Goal: Information Seeking & Learning: Learn about a topic

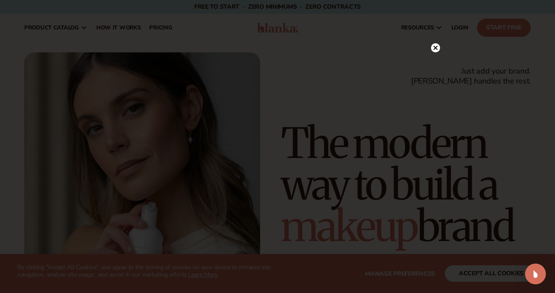
click at [438, 49] on circle at bounding box center [435, 47] width 9 height 9
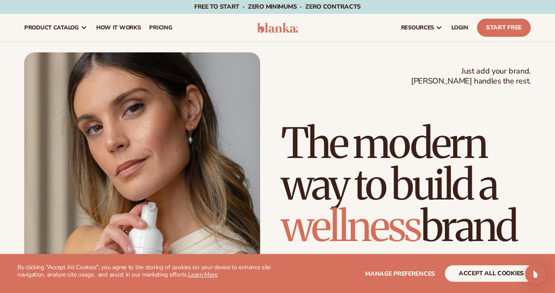
click at [336, 143] on h1 "The modern way to build a wellness brand" at bounding box center [406, 185] width 250 height 125
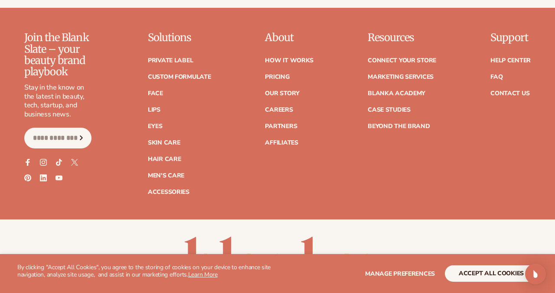
scroll to position [3418, 0]
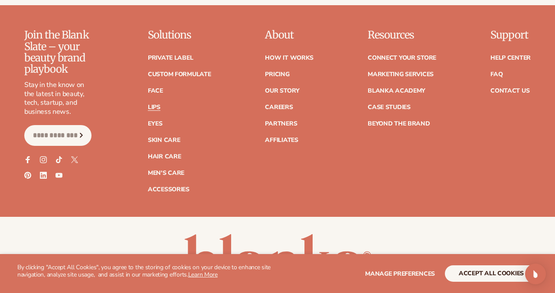
click at [159, 104] on link "Lips" at bounding box center [154, 107] width 13 height 6
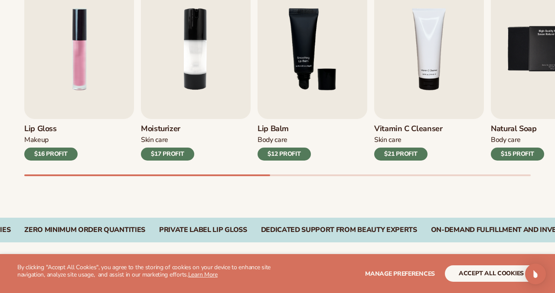
scroll to position [335, 0]
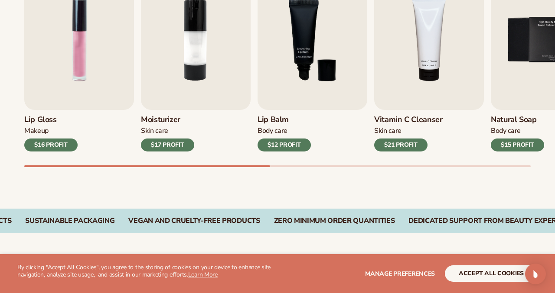
click at [139, 185] on div "Best sellers Private label lip gloss, lipstick, and [MEDICAL_DATA] to start you…" at bounding box center [277, 53] width 555 height 311
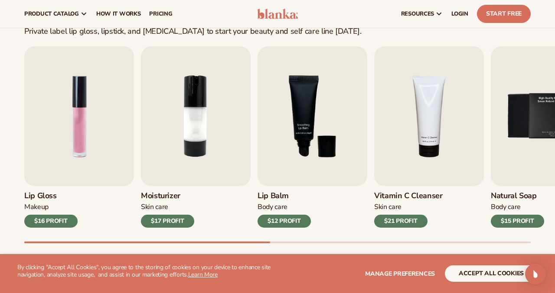
scroll to position [256, 0]
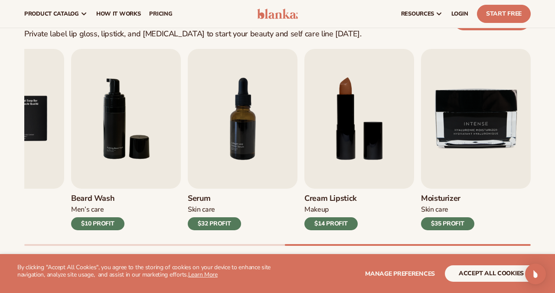
click at [276, 253] on div "Best sellers Private label lip gloss, lipstick, and lip balm to start your beau…" at bounding box center [277, 132] width 555 height 311
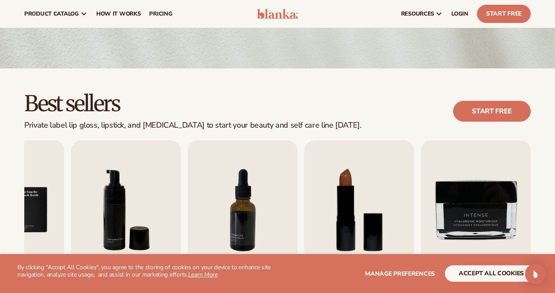
scroll to position [157, 0]
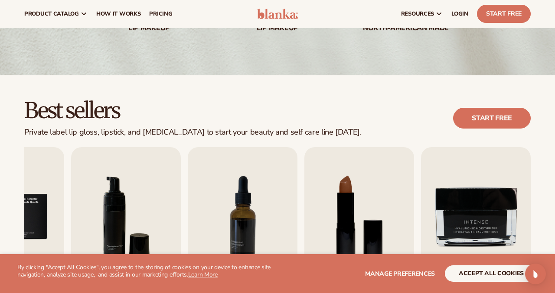
click at [254, 132] on div "Private label lip gloss, lipstick, and lip balm to start your beauty and self c…" at bounding box center [192, 133] width 337 height 10
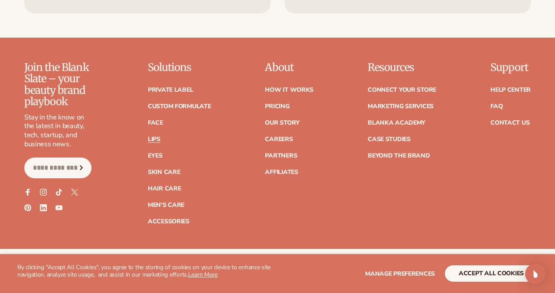
scroll to position [1640, 0]
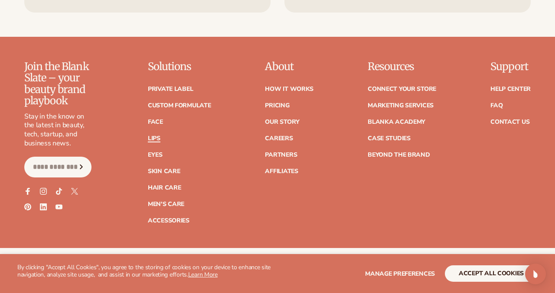
click at [154, 137] on link "Lips" at bounding box center [154, 139] width 13 height 6
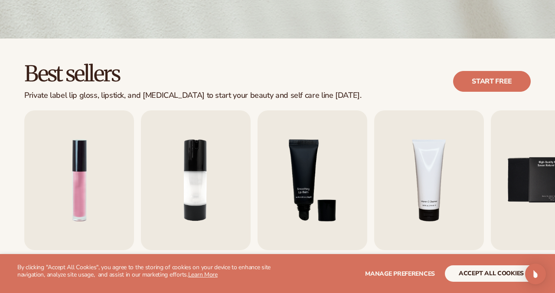
scroll to position [220, 0]
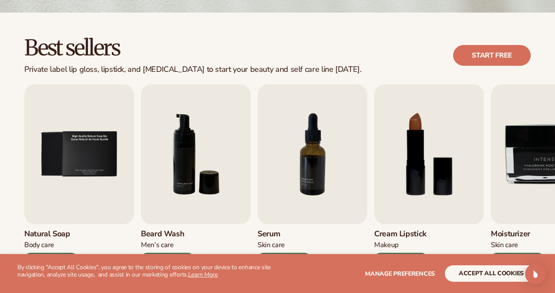
click at [146, 73] on div "Private label lip gloss, lipstick, and lip balm to start your beauty and self c…" at bounding box center [192, 70] width 337 height 10
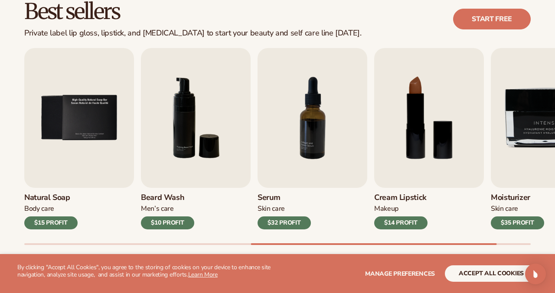
scroll to position [261, 0]
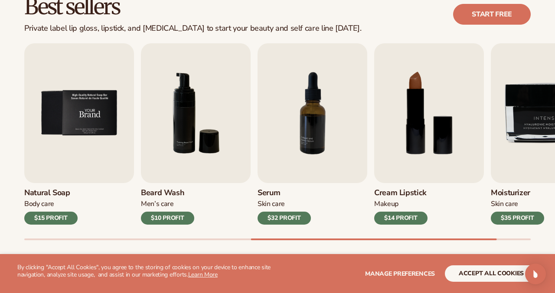
click at [103, 113] on img "5 / 9" at bounding box center [79, 113] width 110 height 140
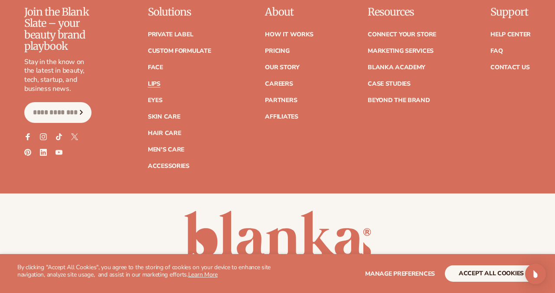
scroll to position [1696, 0]
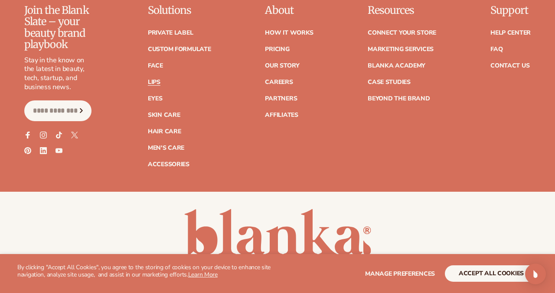
click at [156, 11] on p "Solutions" at bounding box center [179, 10] width 63 height 11
click at [140, 13] on div "Join the Blank Slate – your beauty brand playbook Stay in the know on the lates…" at bounding box center [277, 86] width 506 height 163
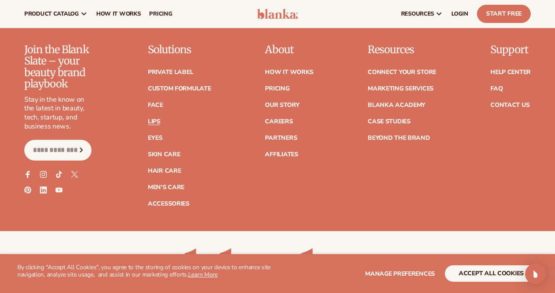
scroll to position [1653, 0]
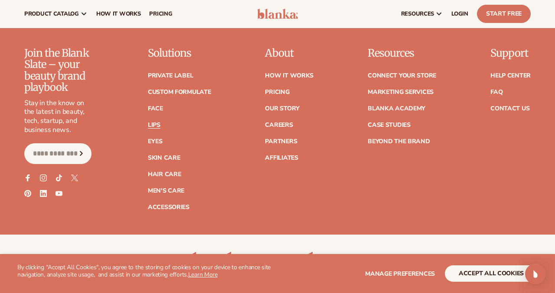
click at [78, 153] on icon "Subscribe" at bounding box center [81, 153] width 11 height 5
click at [62, 155] on input "Email" at bounding box center [57, 153] width 67 height 21
click at [121, 128] on div "Join the Blank Slate – your beauty brand playbook Stay in the know on the lates…" at bounding box center [277, 129] width 506 height 163
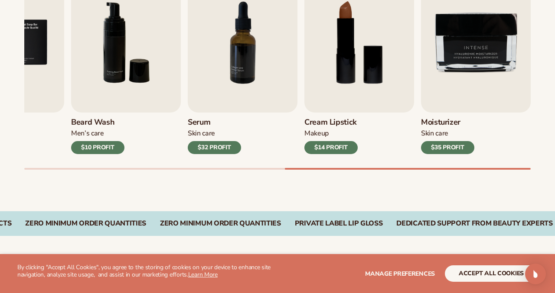
scroll to position [348, 0]
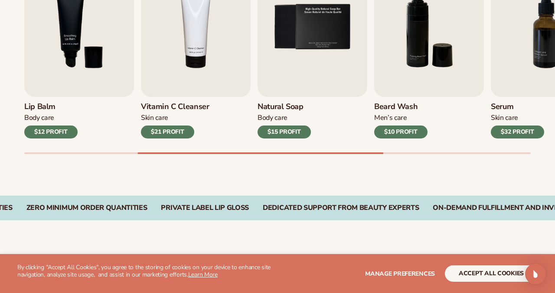
click at [125, 174] on div "Best sellers Private label lip gloss, lipstick, and lip balm to start your beau…" at bounding box center [277, 40] width 555 height 311
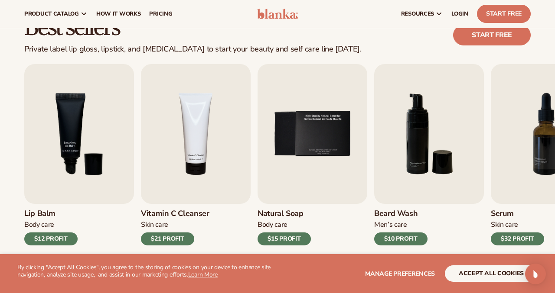
scroll to position [237, 0]
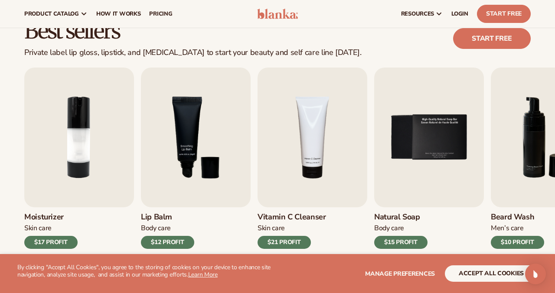
click at [94, 48] on div "Private label lip gloss, lipstick, and lip balm to start your beauty and self c…" at bounding box center [192, 53] width 337 height 10
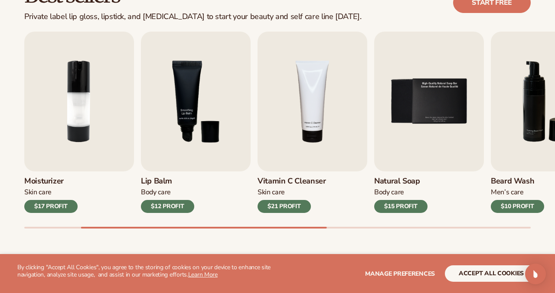
scroll to position [274, 0]
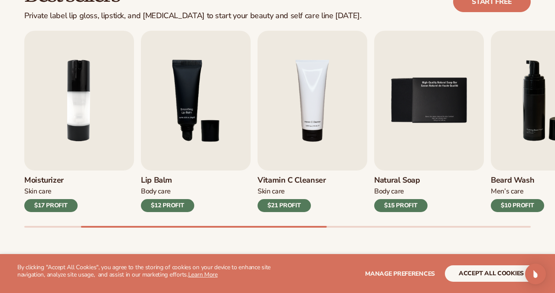
click at [16, 133] on div "Best sellers Private label lip gloss, lipstick, and lip balm to start your beau…" at bounding box center [277, 114] width 555 height 311
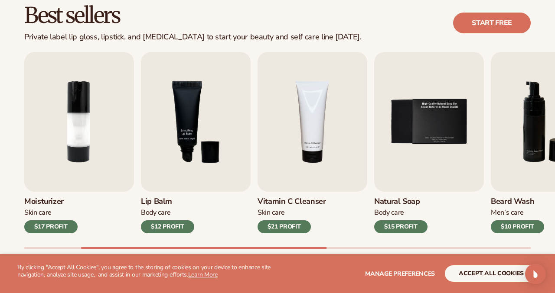
scroll to position [254, 0]
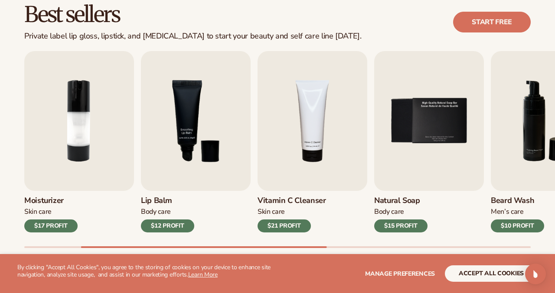
click at [16, 133] on div "Best sellers Private label lip gloss, lipstick, and lip balm to start your beau…" at bounding box center [277, 134] width 555 height 311
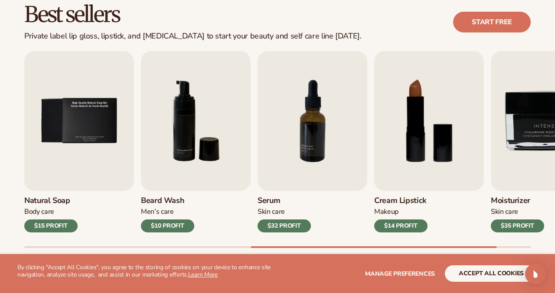
click at [78, 38] on div "Private label lip gloss, lipstick, and lip balm to start your beauty and self c…" at bounding box center [192, 37] width 337 height 10
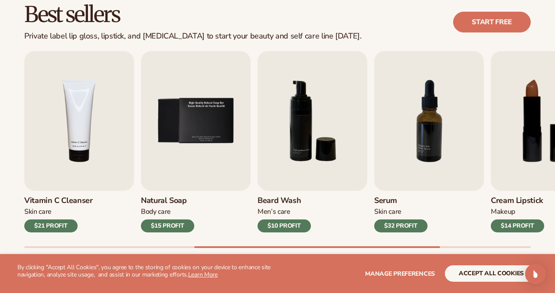
click at [72, 29] on div "Best sellers Private label lip gloss, lipstick, and lip balm to start your beau…" at bounding box center [192, 21] width 337 height 37
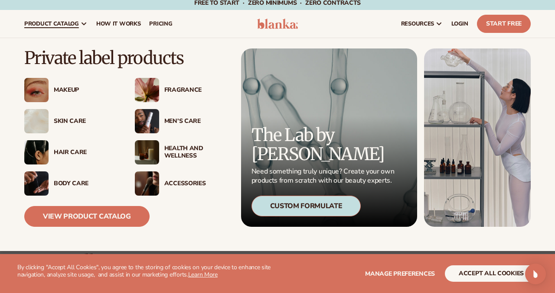
scroll to position [0, 0]
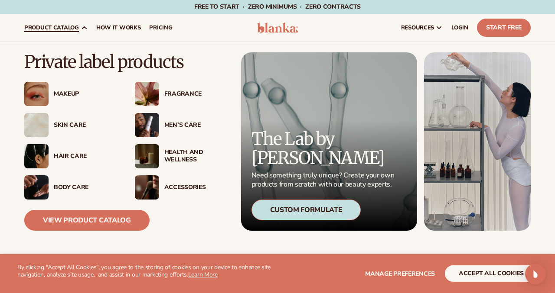
click at [177, 126] on div "Men’s Care" at bounding box center [196, 125] width 64 height 7
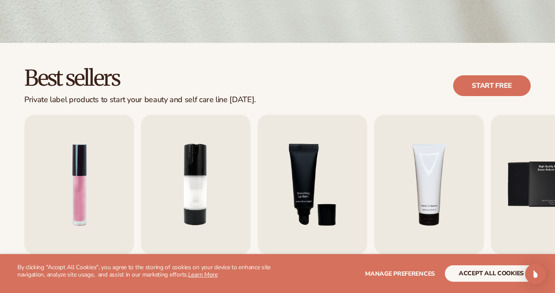
scroll to position [227, 0]
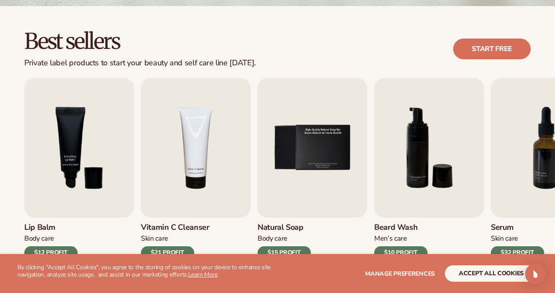
click at [155, 59] on div "Private label products to start your beauty and self care line today." at bounding box center [139, 64] width 231 height 10
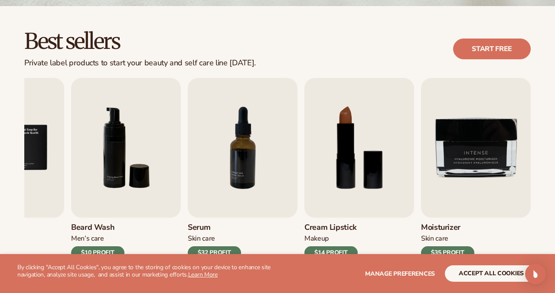
click at [184, 122] on div "Lip Gloss Makeup $16 PROFIT Moisturizer Skin Care $17 PROFIT Lip Balm Body Care…" at bounding box center [289, 176] width 530 height 197
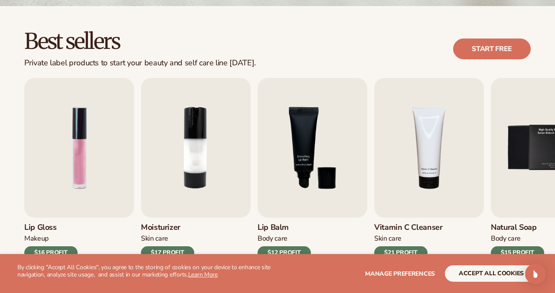
click at [38, 66] on div "Private label products to start your beauty and self care line today." at bounding box center [139, 64] width 231 height 10
click at [11, 154] on div "Best sellers Private label products to start your beauty and self care line tod…" at bounding box center [277, 161] width 555 height 311
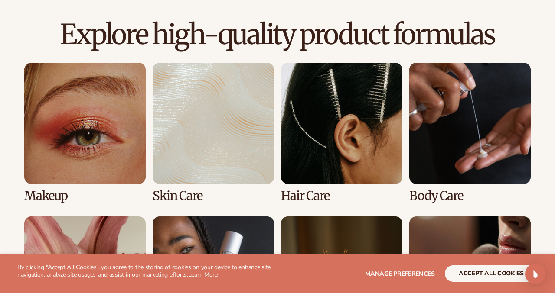
scroll to position [584, 0]
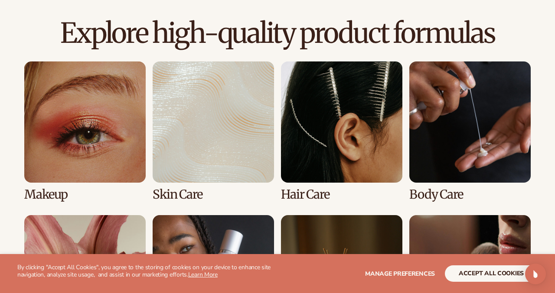
click at [82, 133] on link "1 / 8" at bounding box center [84, 132] width 121 height 140
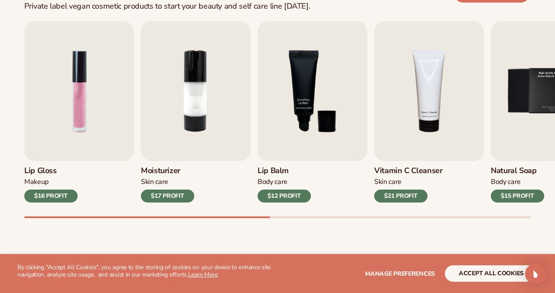
scroll to position [285, 0]
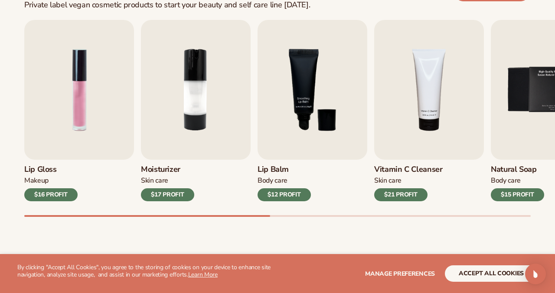
click at [152, 5] on div "Private label vegan cosmetic products to start your beauty and self care line […" at bounding box center [167, 5] width 286 height 10
click at [152, 5] on div "Private label vegan cosmetic products to start your beauty and self care line t…" at bounding box center [167, 5] width 286 height 10
click at [10, 12] on div "Best sellers Private label vegan cosmetic products to start your beauty and sel…" at bounding box center [277, 103] width 555 height 311
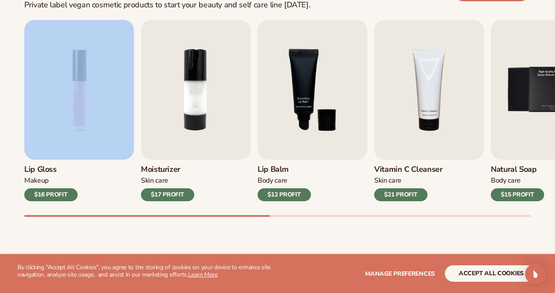
click at [10, 12] on div "Best sellers Private label vegan cosmetic products to start your beauty and sel…" at bounding box center [277, 103] width 555 height 311
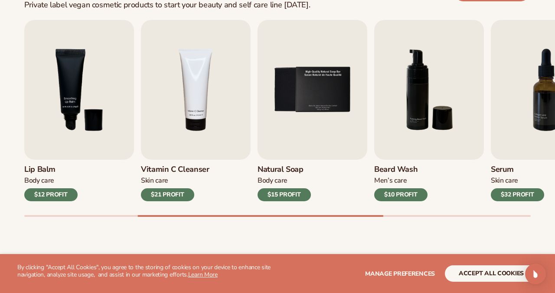
click at [275, 198] on div "$15 PROFIT" at bounding box center [283, 195] width 53 height 13
click at [280, 127] on img "5 / 9" at bounding box center [312, 90] width 110 height 140
click at [289, 74] on img "5 / 9" at bounding box center [312, 90] width 110 height 140
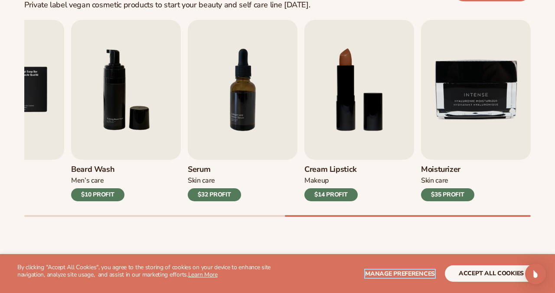
click at [384, 270] on span "Manage preferences" at bounding box center [400, 274] width 70 height 8
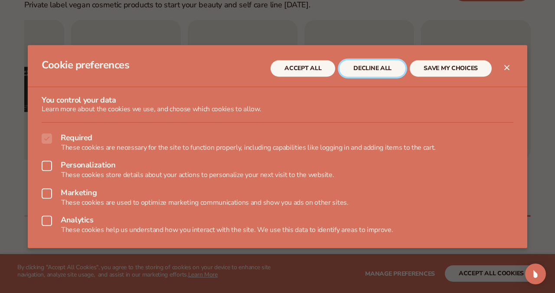
click at [369, 68] on button "DECLINE ALL" at bounding box center [372, 68] width 66 height 16
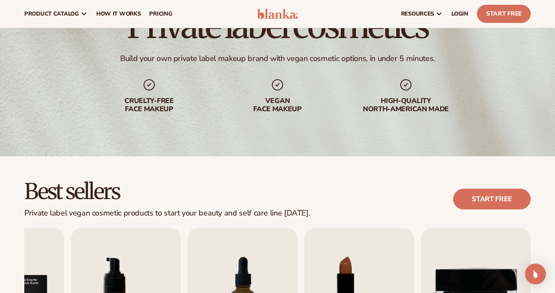
scroll to position [73, 0]
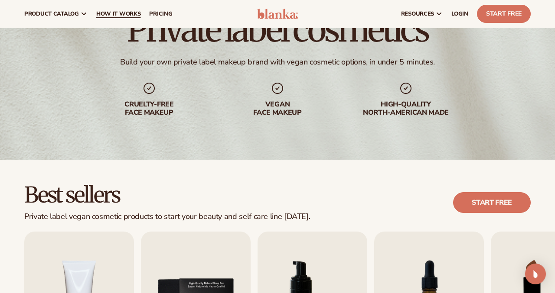
click at [121, 12] on span "How It Works" at bounding box center [118, 13] width 45 height 7
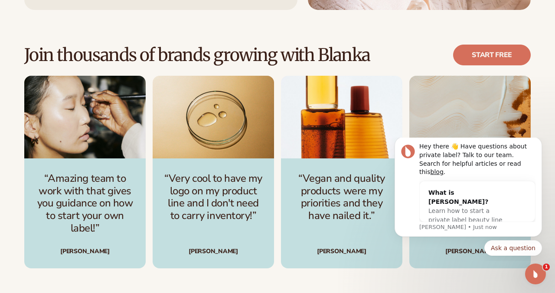
scroll to position [1133, 0]
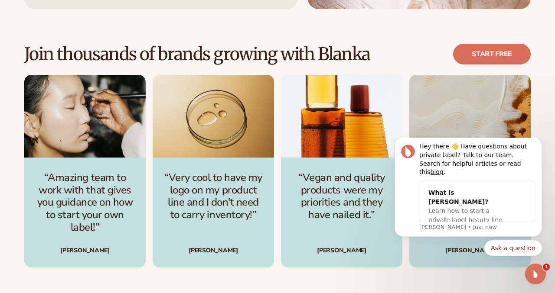
click at [215, 235] on div "[PERSON_NAME]" at bounding box center [213, 244] width 101 height 19
click at [201, 172] on p "“Very cool to have my logo on my product line and I don't need to carry invento…" at bounding box center [213, 197] width 101 height 50
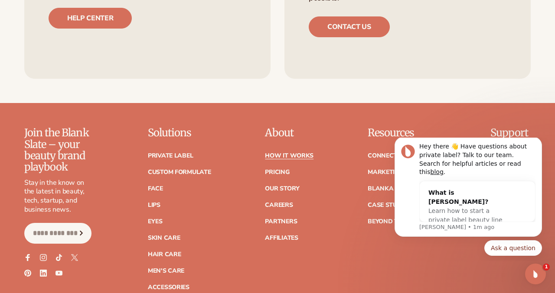
scroll to position [1843, 0]
click at [283, 169] on link "Pricing" at bounding box center [277, 172] width 24 height 6
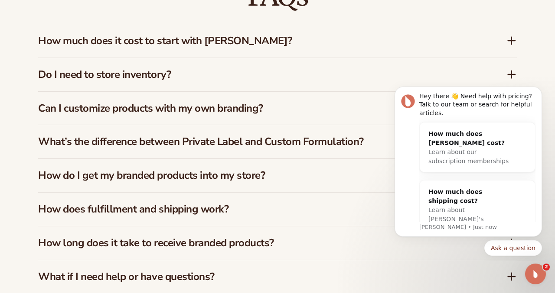
scroll to position [1247, 0]
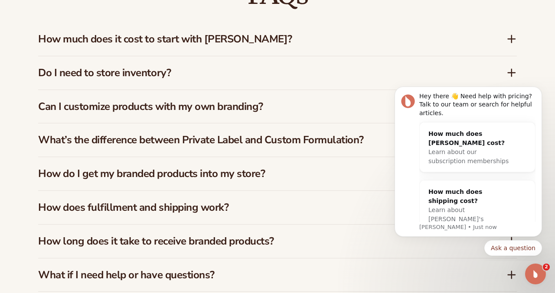
click at [210, 44] on h3 "How much does it cost to start with Blanka?" at bounding box center [259, 39] width 442 height 13
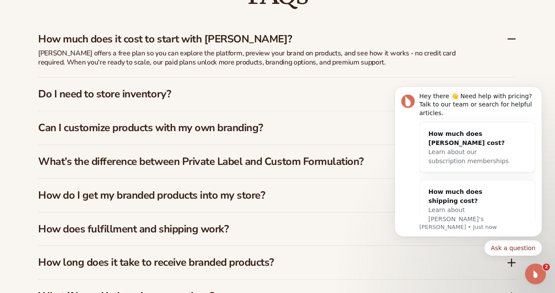
click at [213, 54] on p "Blanka offers a free plan so you can explore the platform, preview your brand o…" at bounding box center [254, 58] width 433 height 18
click at [133, 63] on p "Blanka offers a free plan so you can explore the platform, preview your brand o…" at bounding box center [254, 58] width 433 height 18
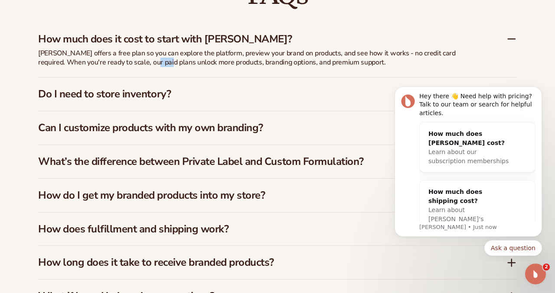
click at [133, 63] on p "Blanka offers a free plan so you can explore the platform, preview your brand o…" at bounding box center [254, 58] width 433 height 18
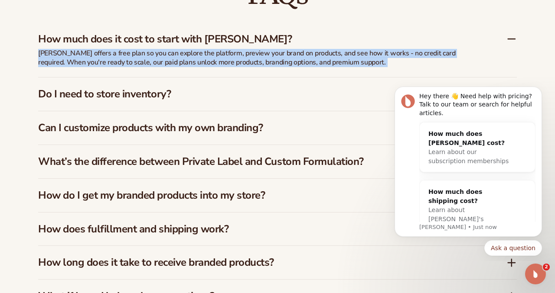
click at [197, 66] on p "Blanka offers a free plan so you can explore the platform, preview your brand o…" at bounding box center [254, 58] width 433 height 18
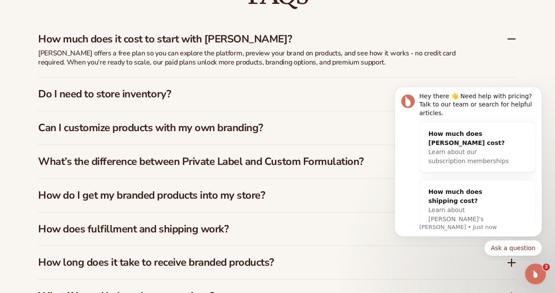
click at [197, 66] on p "[PERSON_NAME] offers a free plan so you can explore the platform, preview your …" at bounding box center [254, 58] width 433 height 18
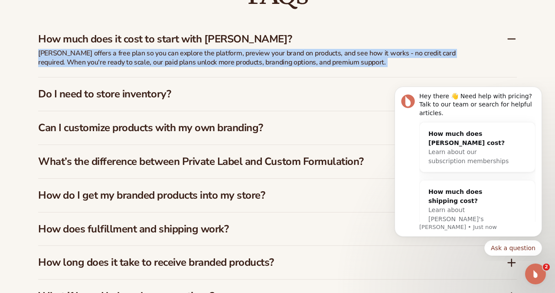
click at [250, 62] on p "[PERSON_NAME] offers a free plan so you can explore the platform, preview your …" at bounding box center [254, 58] width 433 height 18
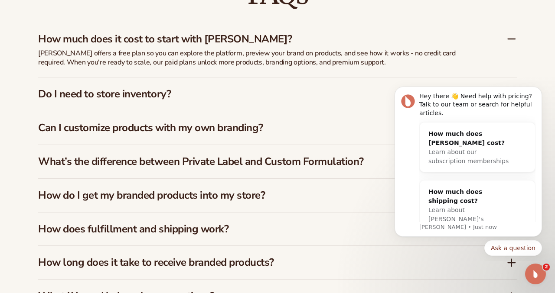
click at [250, 62] on p "[PERSON_NAME] offers a free plan so you can explore the platform, preview your …" at bounding box center [254, 58] width 433 height 18
click at [250, 62] on p "Blanka offers a free plan so you can explore the platform, preview your brand o…" at bounding box center [254, 58] width 433 height 18
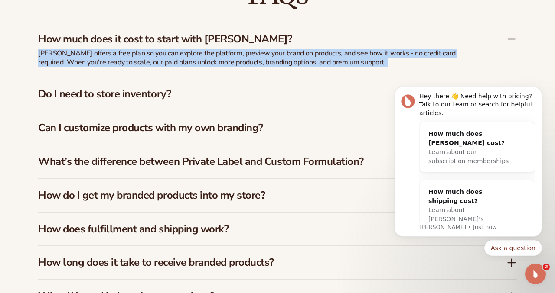
click at [250, 62] on p "Blanka offers a free plan so you can explore the platform, preview your brand o…" at bounding box center [254, 58] width 433 height 18
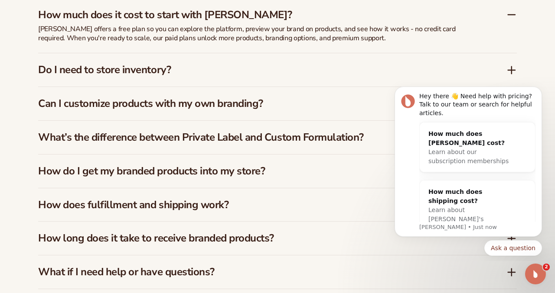
scroll to position [1272, 0]
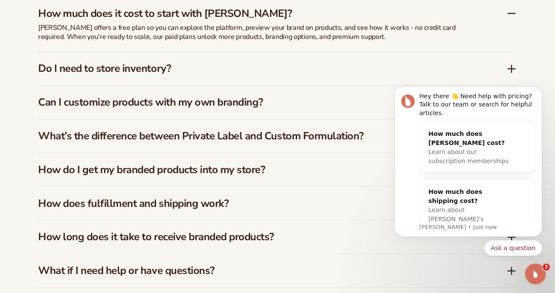
click at [247, 65] on h3 "Do I need to store inventory?" at bounding box center [259, 68] width 442 height 13
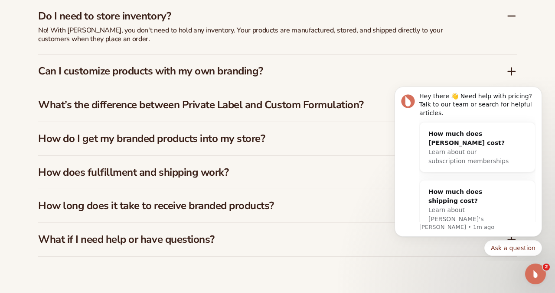
scroll to position [1304, 0]
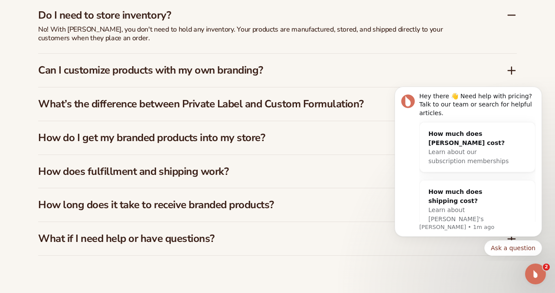
click at [236, 69] on h3 "Can I customize products with my own branding?" at bounding box center [259, 70] width 442 height 13
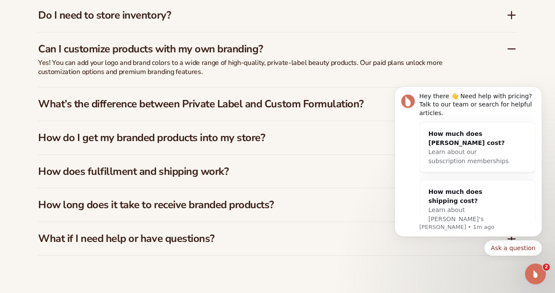
click at [233, 101] on h3 "What’s the difference between Private Label and Custom Formulation?" at bounding box center [259, 104] width 442 height 13
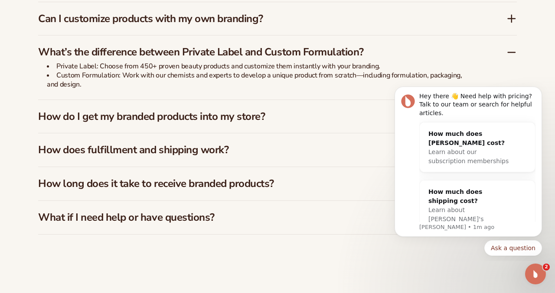
scroll to position [1336, 0]
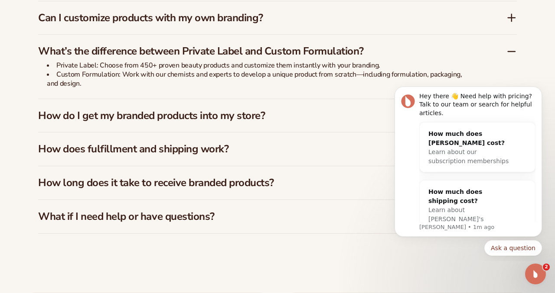
click at [234, 112] on h3 "How do I get my branded products into my store?" at bounding box center [259, 116] width 442 height 13
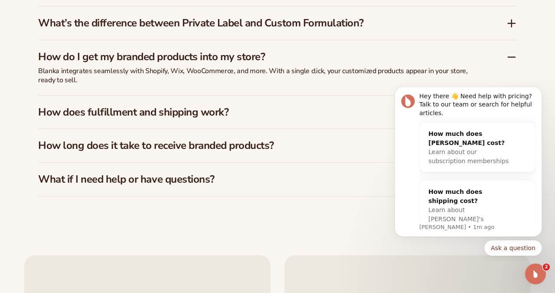
scroll to position [1365, 0]
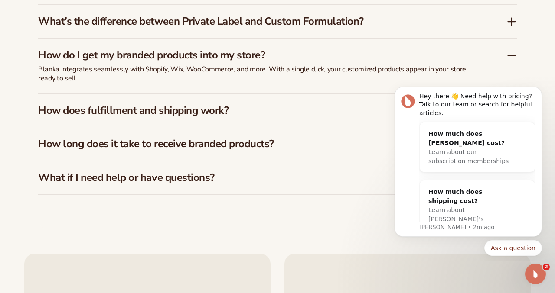
click at [238, 107] on h3 "How does fulfillment and shipping work?" at bounding box center [259, 110] width 442 height 13
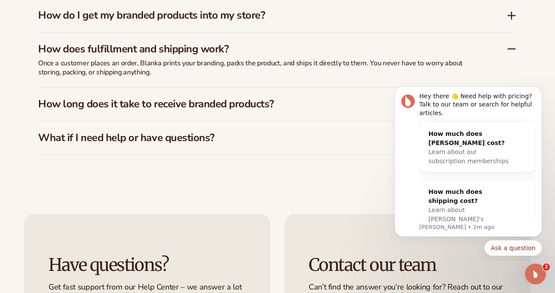
scroll to position [1407, 0]
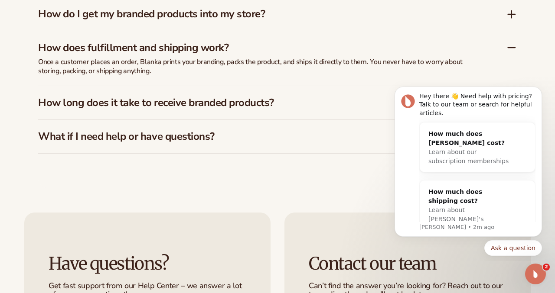
click at [238, 107] on h3 "How long does it take to receive branded products?" at bounding box center [259, 103] width 442 height 13
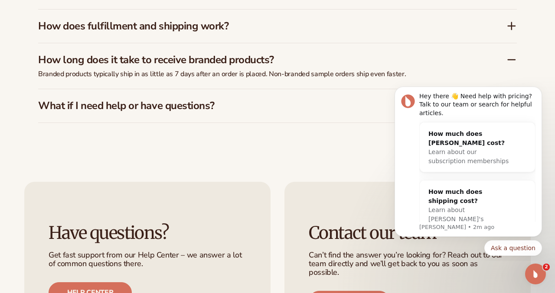
scroll to position [1430, 0]
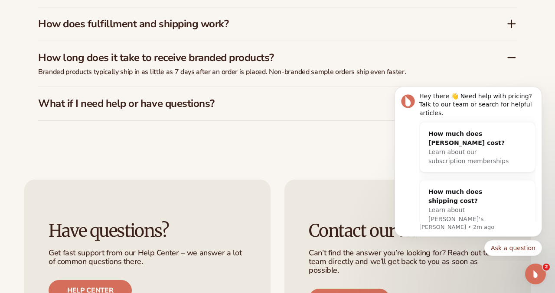
click at [216, 102] on h3 "What if I need help or have questions?" at bounding box center [259, 104] width 442 height 13
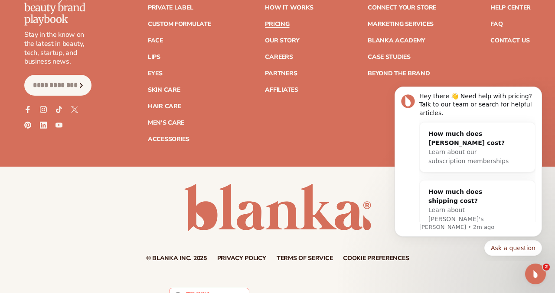
scroll to position [1868, 0]
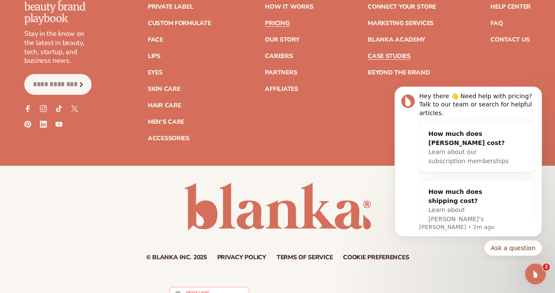
click at [403, 53] on link "Case Studies" at bounding box center [388, 56] width 43 height 6
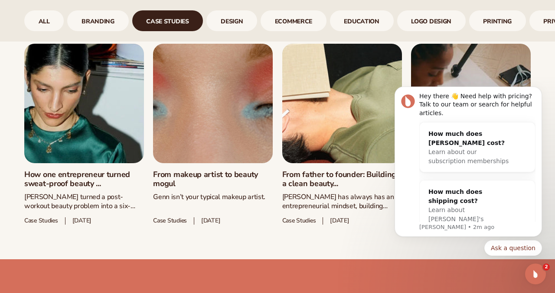
scroll to position [429, 0]
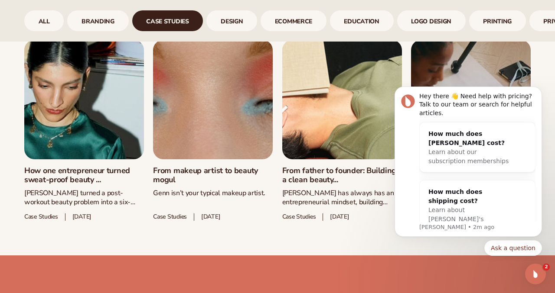
click at [314, 171] on link "From father to founder: Building a clean beauty..." at bounding box center [342, 175] width 120 height 19
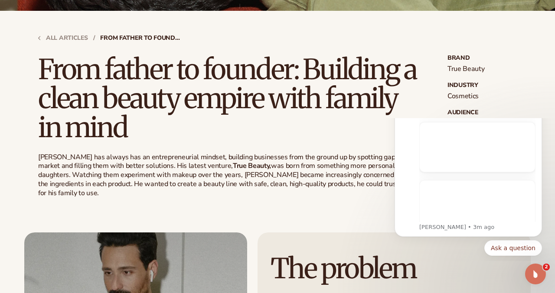
scroll to position [201, 0]
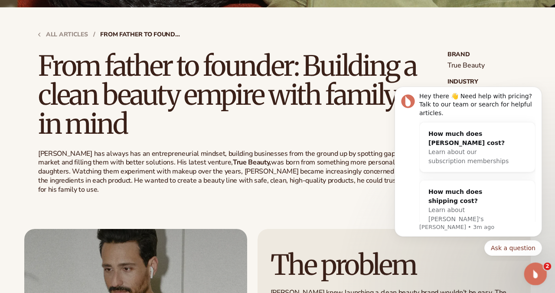
click at [532, 269] on icon "Open Intercom Messenger" at bounding box center [534, 273] width 14 height 14
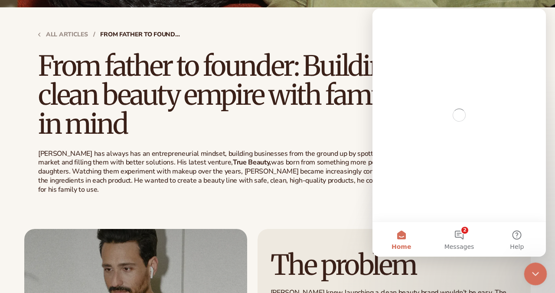
scroll to position [0, 0]
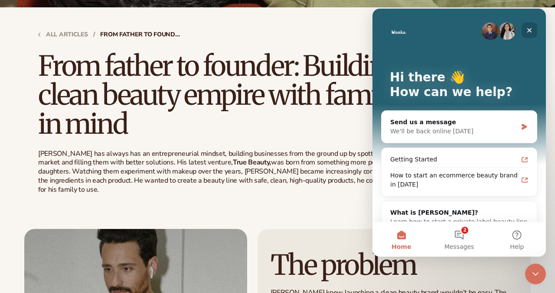
click at [531, 31] on icon "Close" at bounding box center [529, 30] width 7 height 7
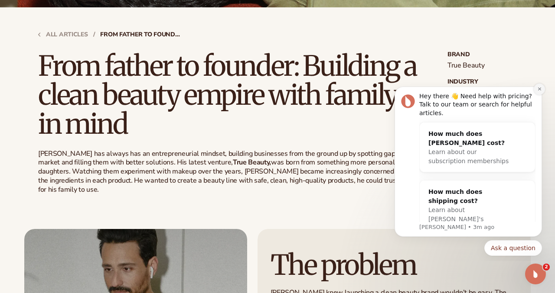
click at [538, 89] on icon "Dismiss notification" at bounding box center [538, 89] width 3 height 3
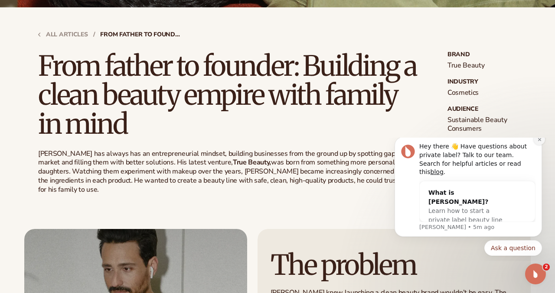
click at [540, 142] on icon "Dismiss notification" at bounding box center [539, 139] width 5 height 5
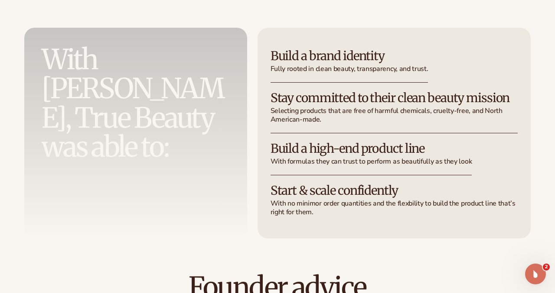
scroll to position [1426, 0]
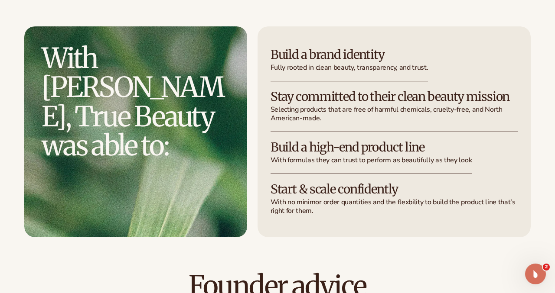
click at [312, 98] on h3 "Stay committed to their clean beauty mission" at bounding box center [393, 96] width 247 height 13
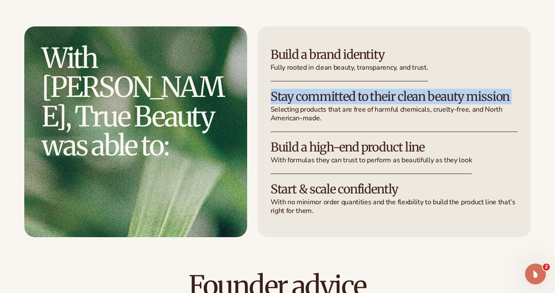
click at [312, 98] on h3 "Stay committed to their clean beauty mission" at bounding box center [393, 96] width 247 height 13
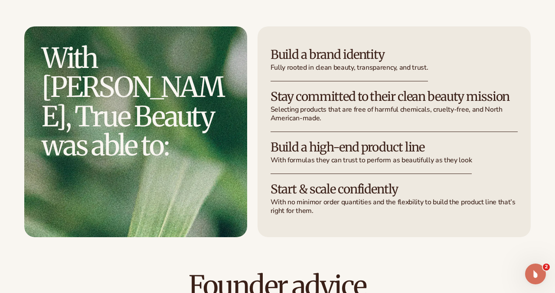
click at [315, 143] on h3 "Build a high-end product line" at bounding box center [371, 147] width 202 height 13
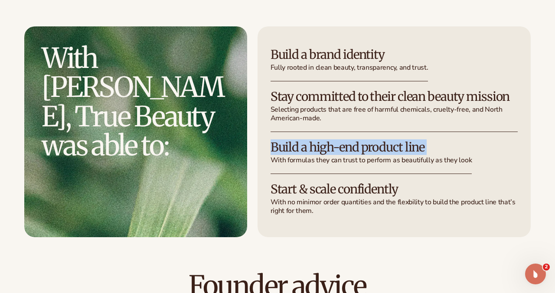
click at [325, 186] on h3 "Start & scale confidently" at bounding box center [393, 189] width 247 height 13
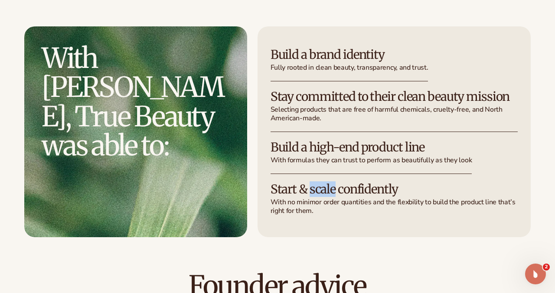
click at [325, 186] on h3 "Start & scale confidently" at bounding box center [393, 189] width 247 height 13
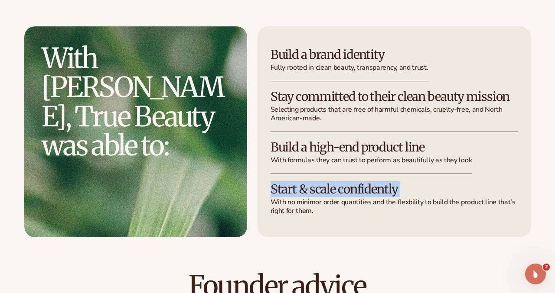
click at [325, 186] on h3 "Start & scale confidently" at bounding box center [393, 189] width 247 height 13
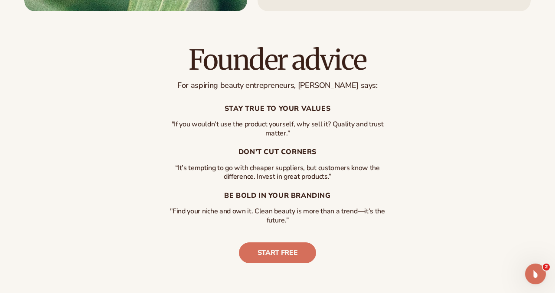
scroll to position [1655, 0]
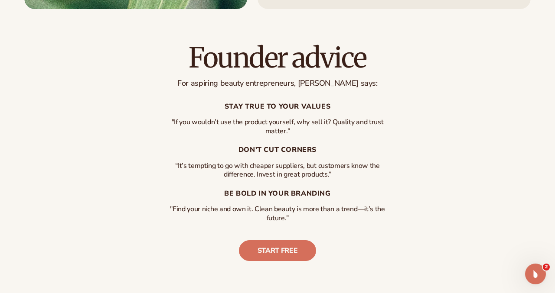
click at [315, 173] on p "“It’s tempting to go with cheaper suppliers, but customers know the difference.…" at bounding box center [277, 171] width 217 height 18
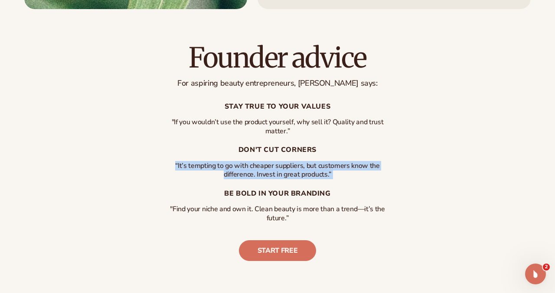
click at [315, 173] on p "“It’s tempting to go with cheaper suppliers, but customers know the difference.…" at bounding box center [277, 171] width 217 height 18
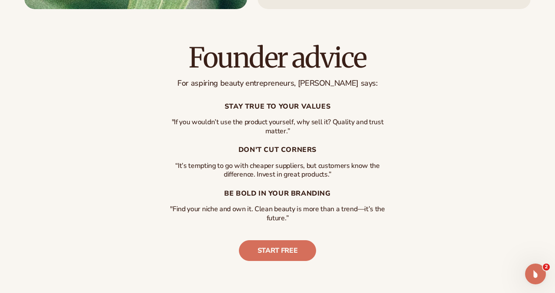
click at [322, 190] on h3 "Be Bold in your branding" at bounding box center [277, 194] width 217 height 8
click at [321, 209] on p ""Find your niche and own it. Clean beauty is more than a trend—it’s the future.”" at bounding box center [277, 214] width 217 height 18
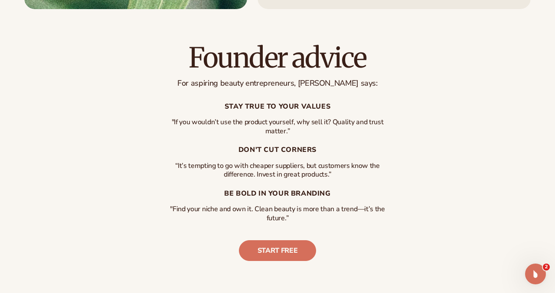
click at [321, 209] on p ""Find your niche and own it. Clean beauty is more than a trend—it’s the future.”" at bounding box center [277, 214] width 217 height 18
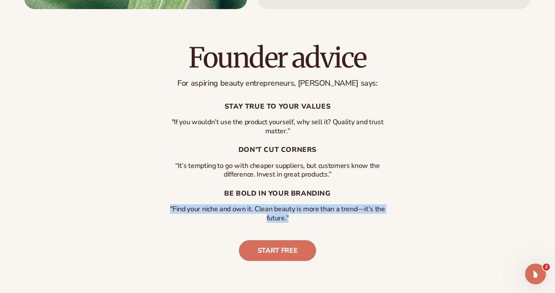
click at [321, 209] on p ""Find your niche and own it. Clean beauty is more than a trend—it’s the future.”" at bounding box center [277, 214] width 217 height 18
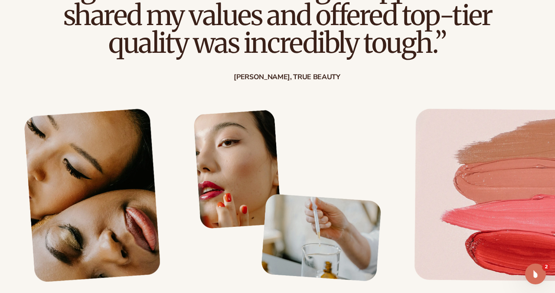
scroll to position [751, 0]
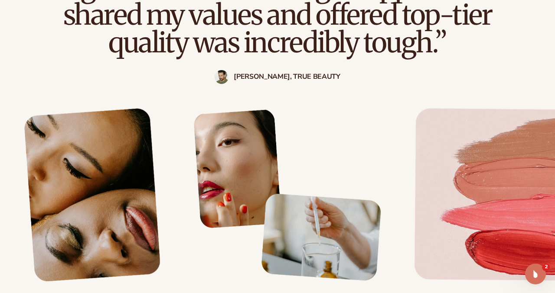
click at [297, 76] on strong "Michael, True Beauty" at bounding box center [287, 77] width 107 height 8
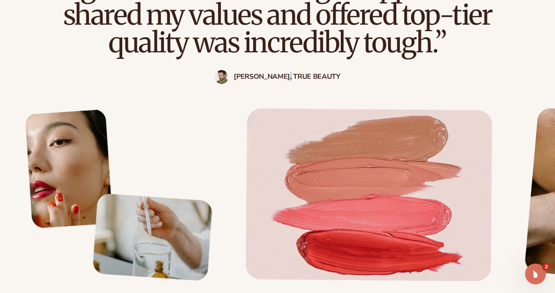
click at [358, 76] on div "Michael, True Beauty" at bounding box center [277, 77] width 485 height 14
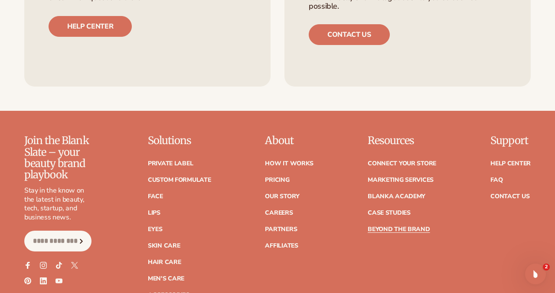
scroll to position [2236, 0]
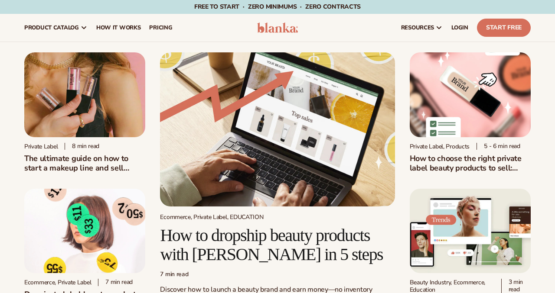
scroll to position [432, 0]
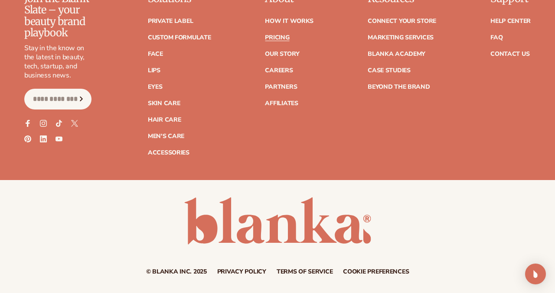
scroll to position [1825, 0]
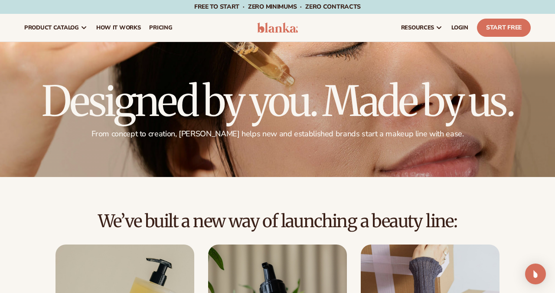
scroll to position [1843, 0]
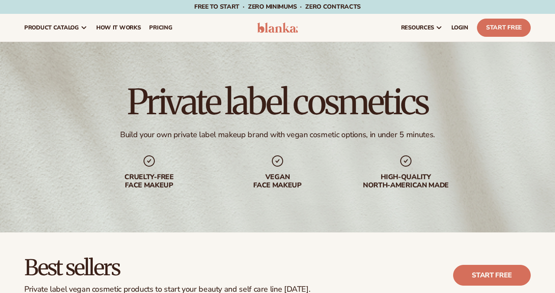
scroll to position [73, 0]
